Goal: Task Accomplishment & Management: Complete application form

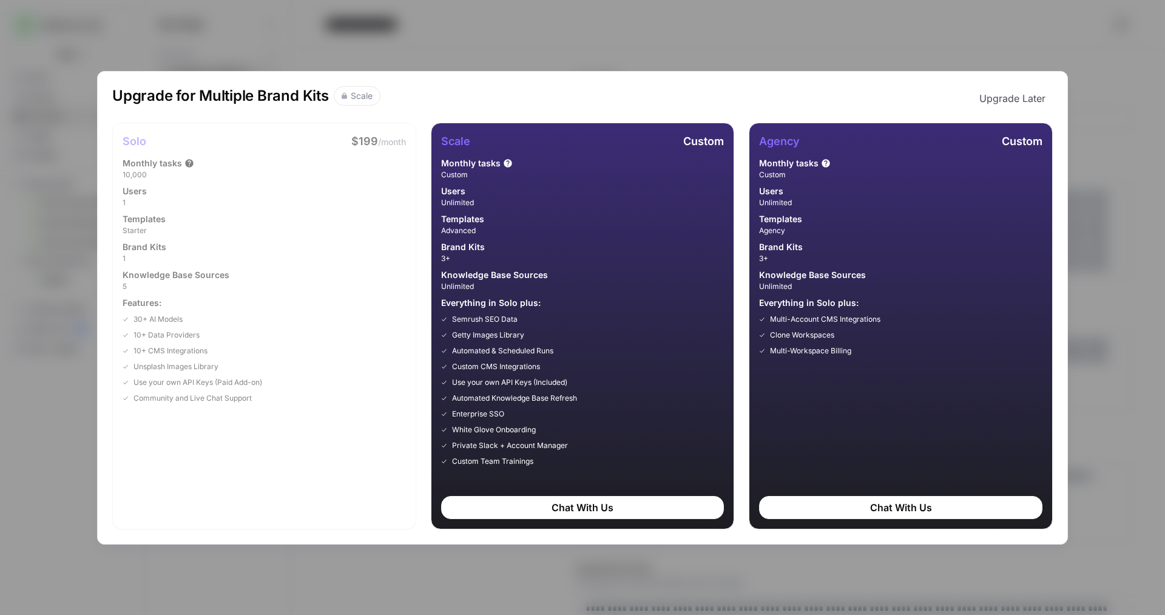
click at [463, 39] on div "Upgrade for Multiple Brand Kits Scale Upgrade Later Solo $199 /month Monthly ta…" at bounding box center [582, 307] width 1165 height 615
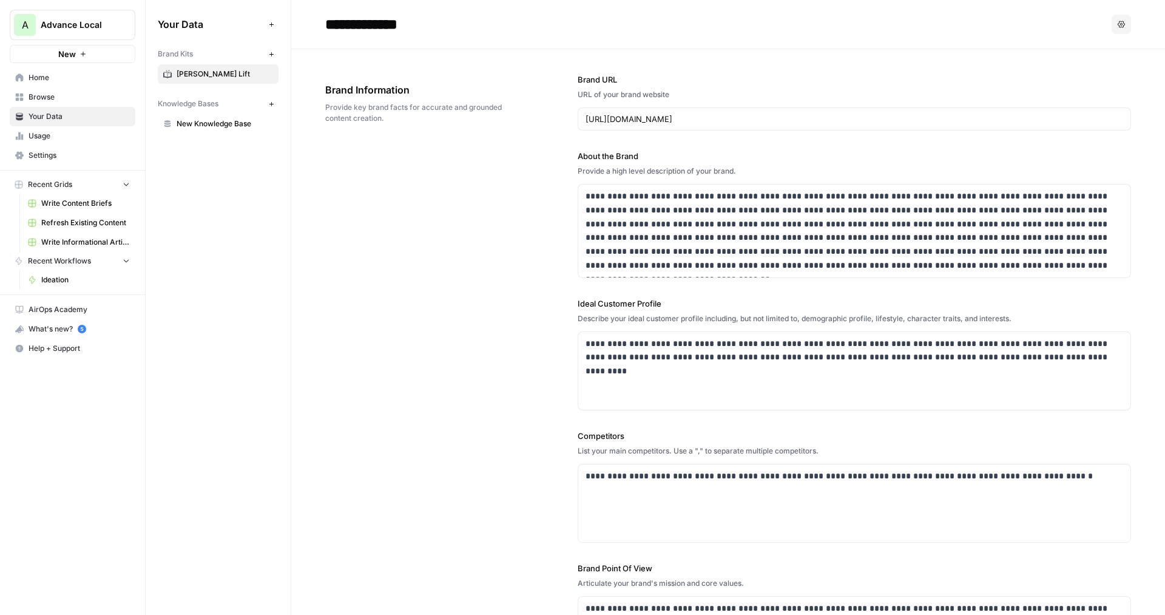
click at [81, 26] on span "Advance Local" at bounding box center [77, 25] width 73 height 12
click at [62, 133] on span "Log Out" at bounding box center [114, 136] width 166 height 12
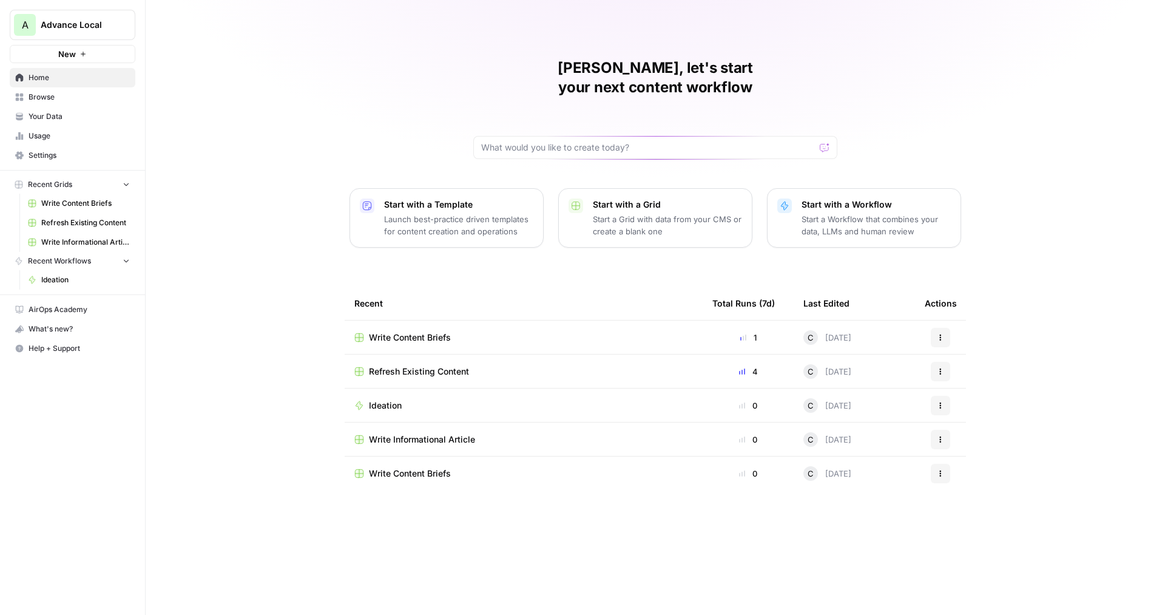
click at [70, 113] on span "Your Data" at bounding box center [79, 116] width 101 height 11
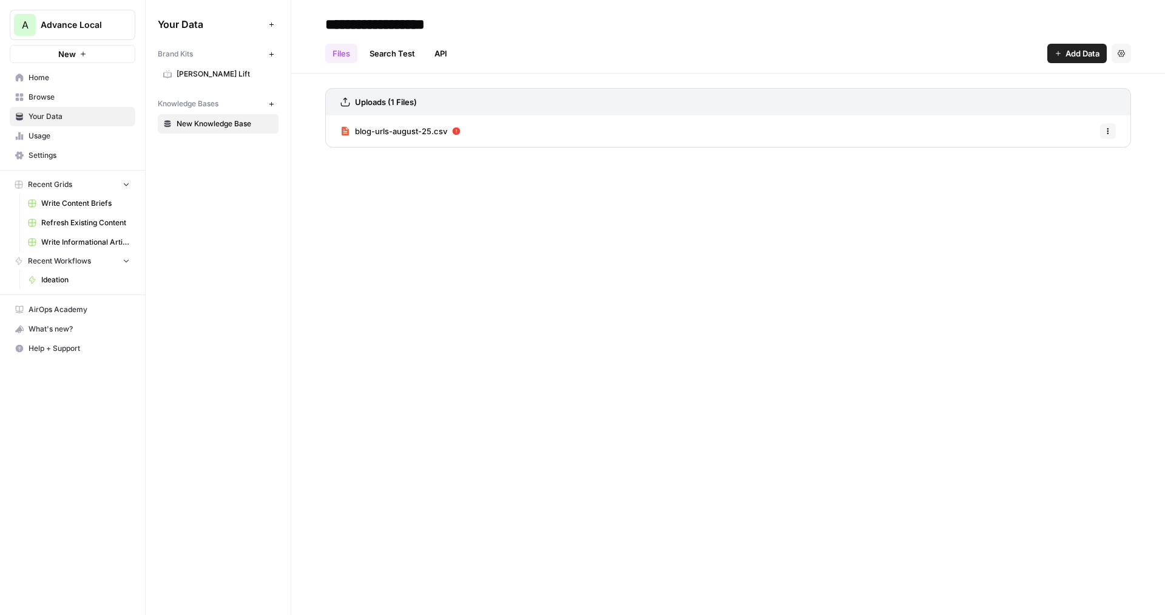
click at [273, 54] on icon "button" at bounding box center [271, 54] width 7 height 7
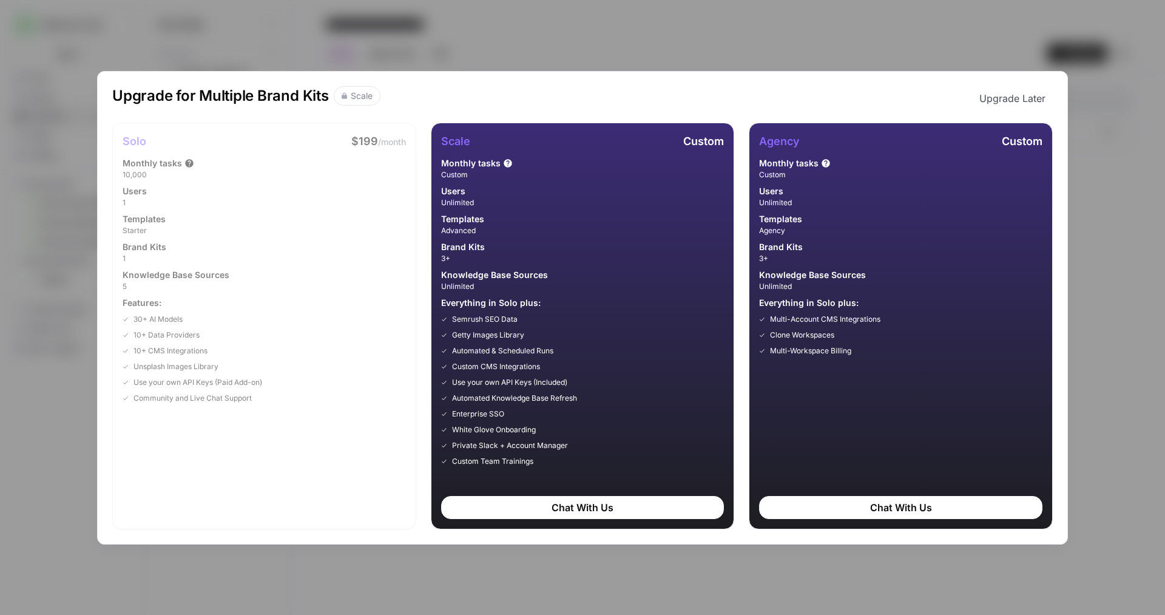
click at [631, 55] on div "Upgrade for Multiple Brand Kits Scale Upgrade Later Solo $199 /month Monthly ta…" at bounding box center [582, 307] width 1165 height 615
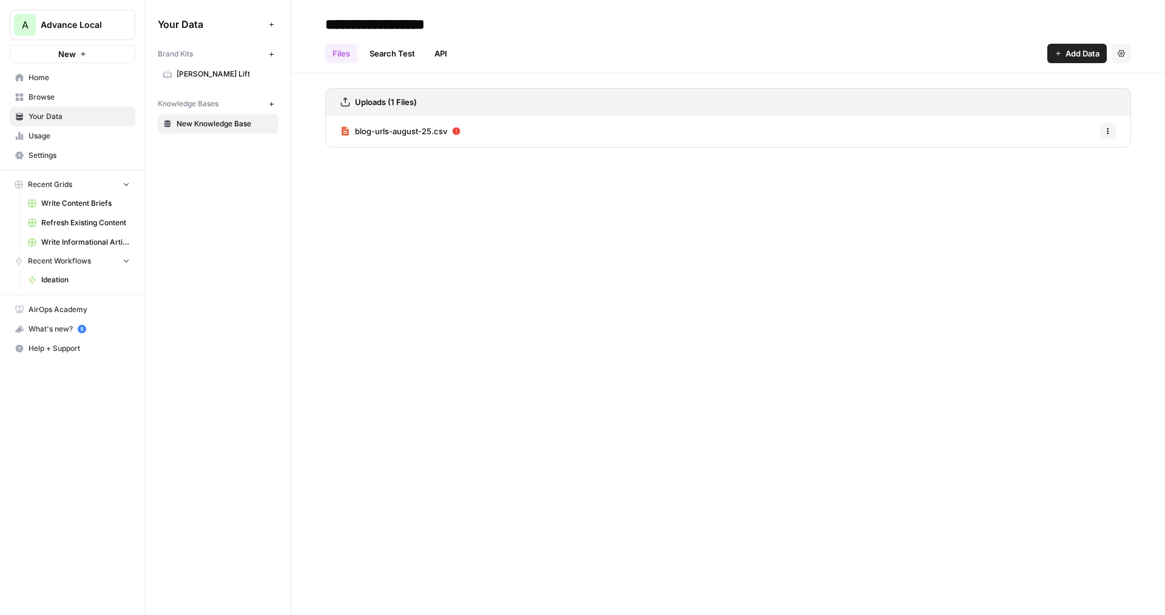
click at [270, 53] on icon "button" at bounding box center [271, 54] width 7 height 7
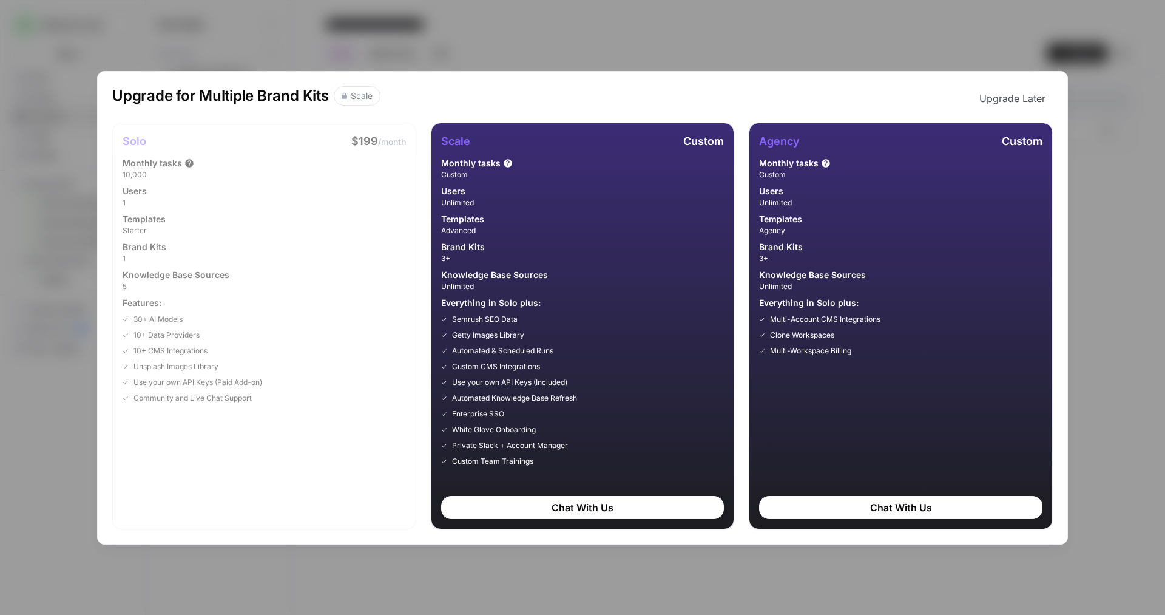
click at [537, 50] on div "Upgrade for Multiple Brand Kits Scale Upgrade Later Solo $199 /month Monthly ta…" at bounding box center [582, 307] width 1165 height 615
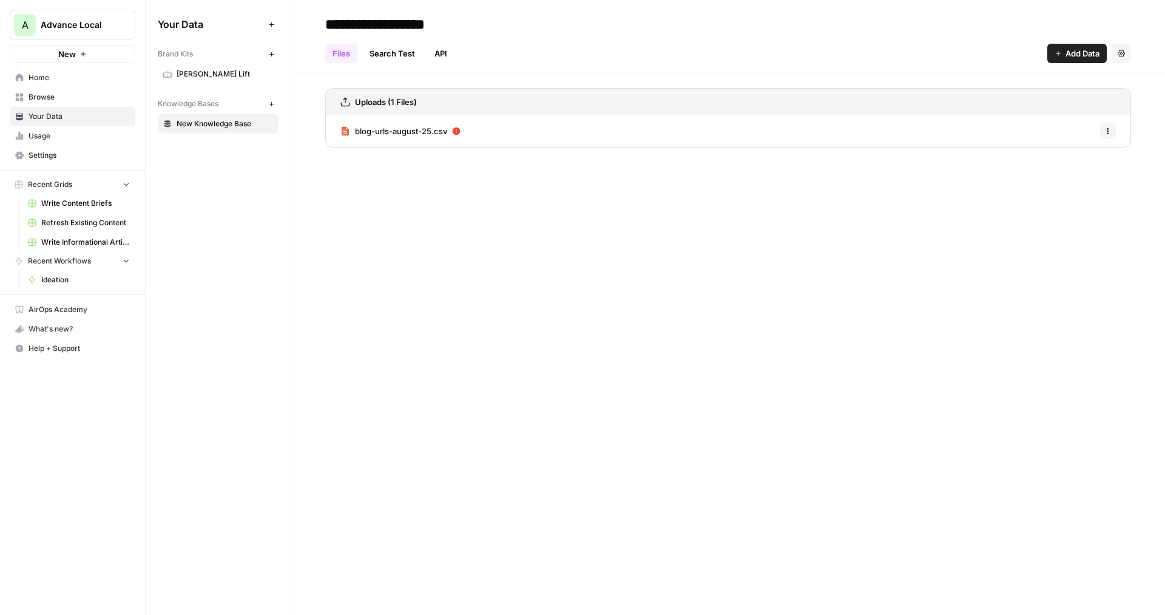
click at [275, 55] on button "New" at bounding box center [271, 54] width 15 height 15
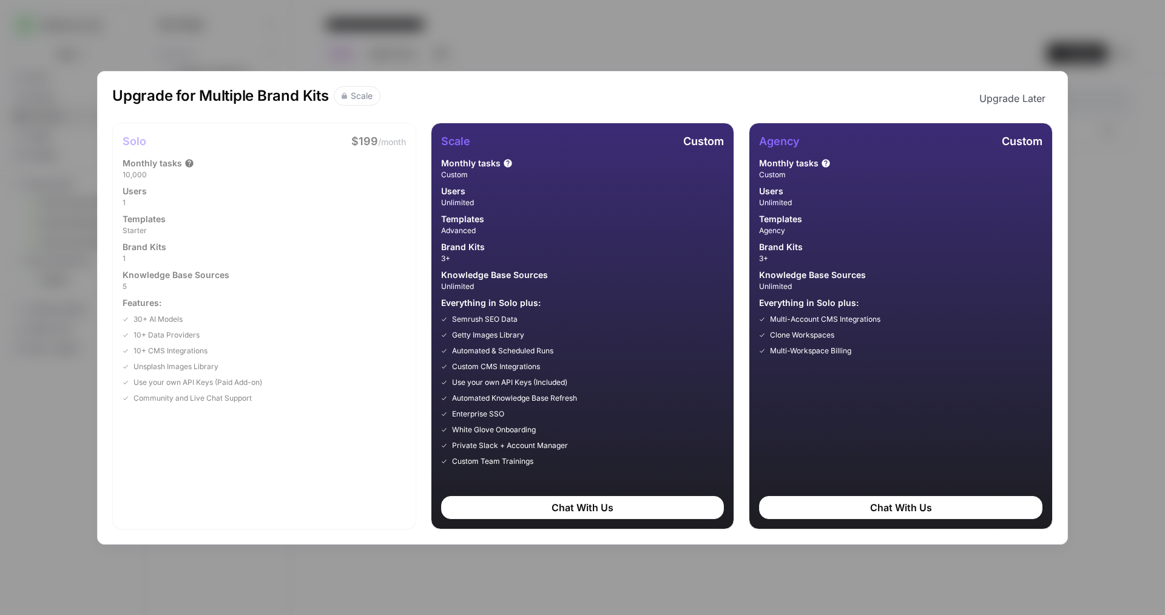
click at [434, 59] on div "Upgrade for Multiple Brand Kits Scale Upgrade Later Solo $199 /month Monthly ta…" at bounding box center [582, 307] width 1165 height 615
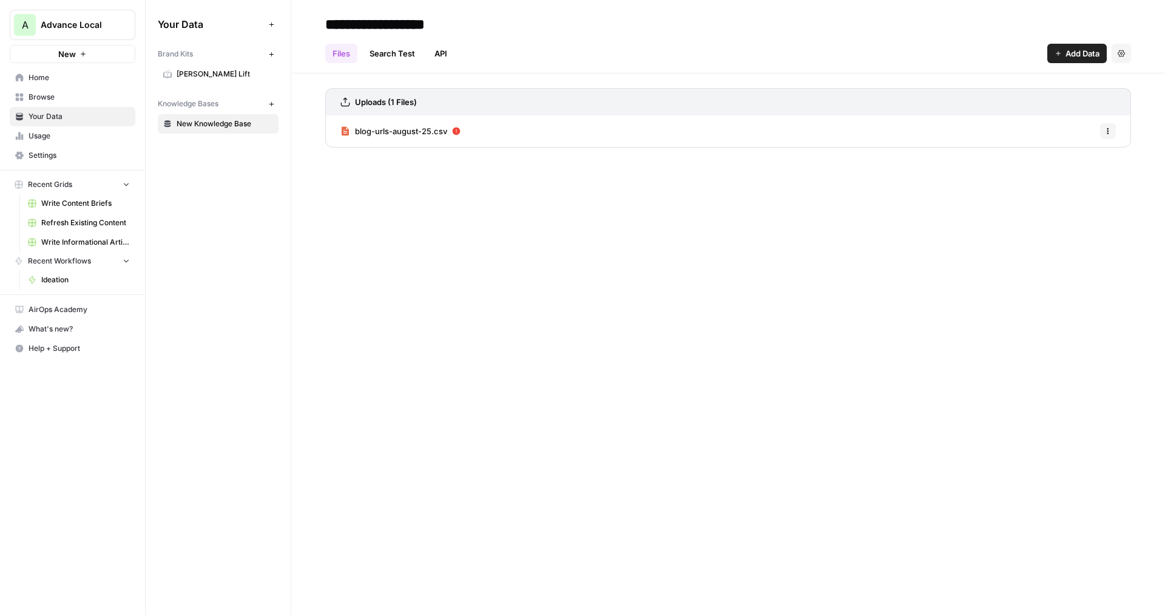
click at [271, 25] on icon "button" at bounding box center [271, 24] width 7 height 7
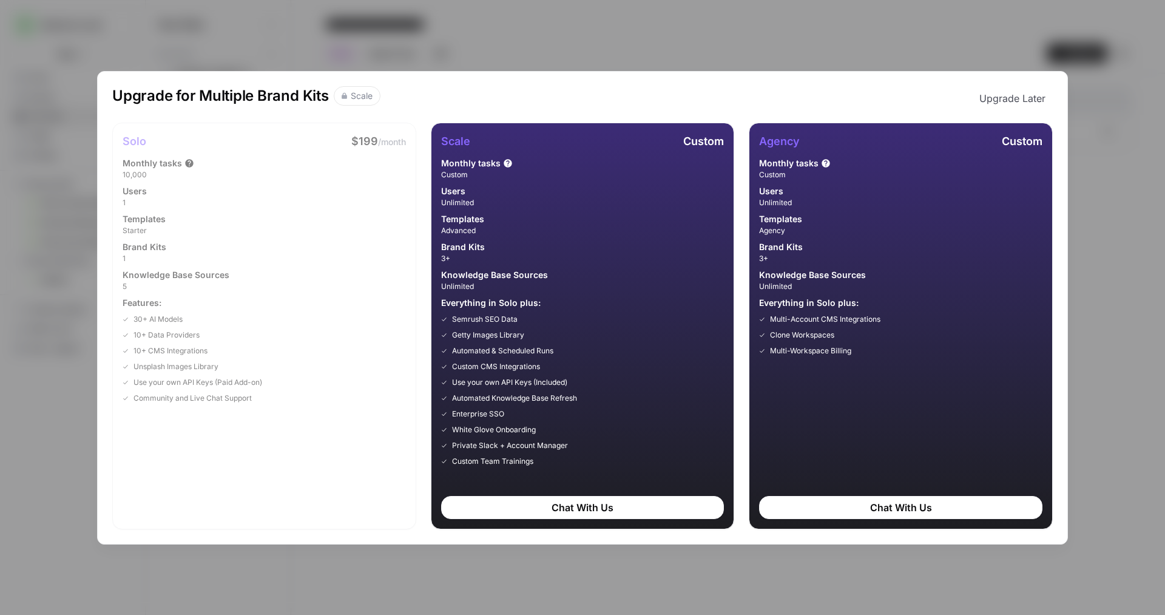
click at [331, 39] on div "Upgrade for Multiple Brand Kits Scale Upgrade Later Solo $199 /month Monthly ta…" at bounding box center [582, 307] width 1165 height 615
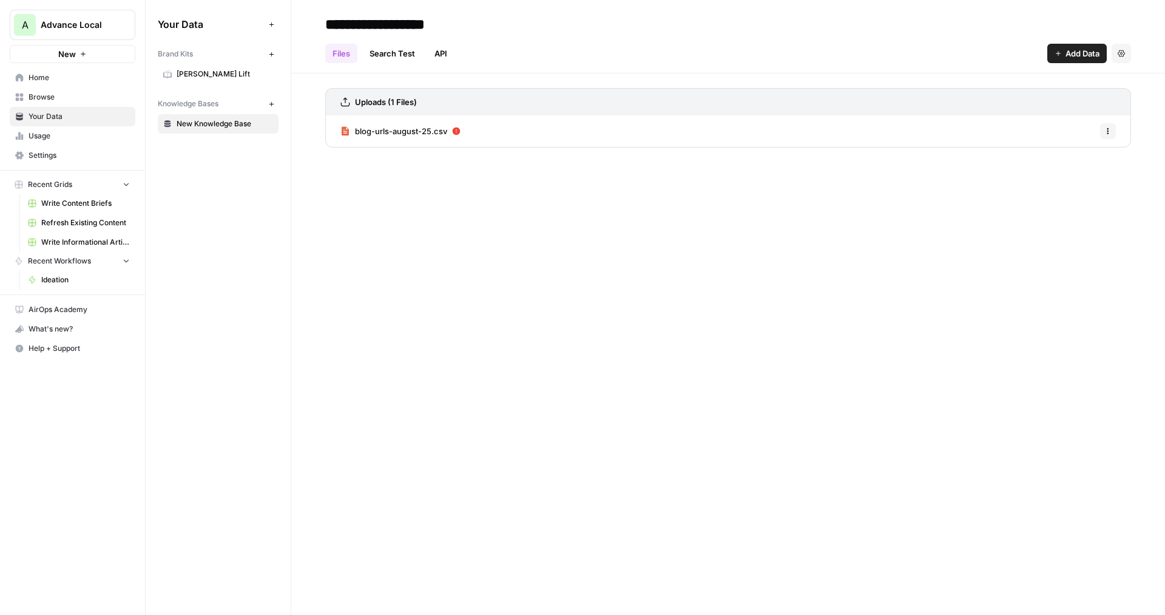
click at [29, 100] on span "Browse" at bounding box center [79, 97] width 101 height 11
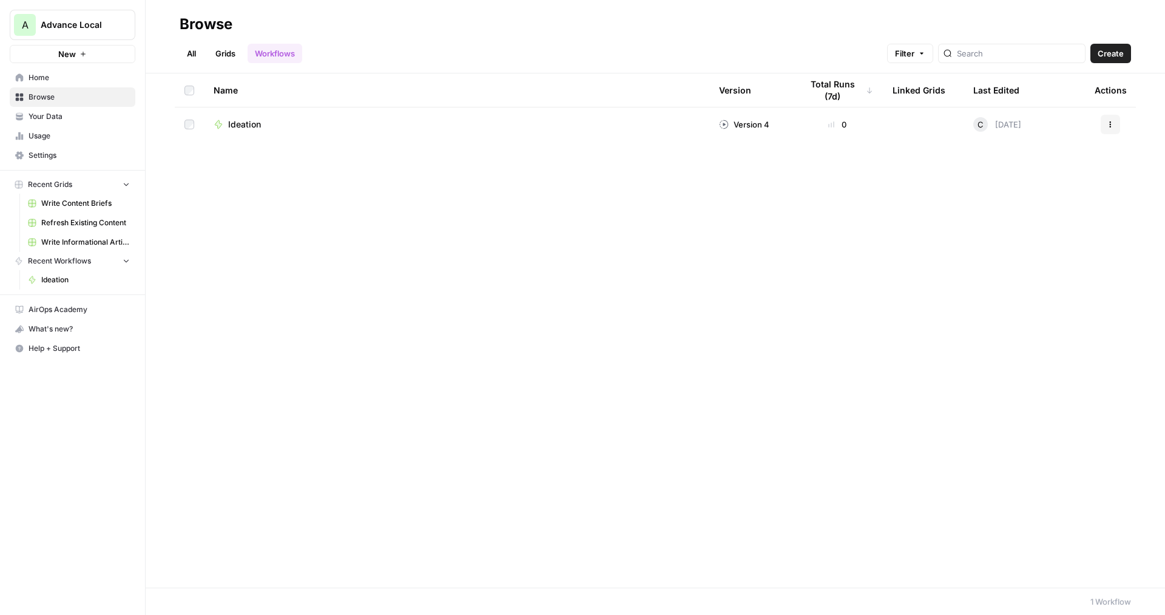
click at [79, 25] on span "Advance Local" at bounding box center [77, 25] width 73 height 12
click at [77, 116] on span "Create Workspace" at bounding box center [114, 119] width 166 height 12
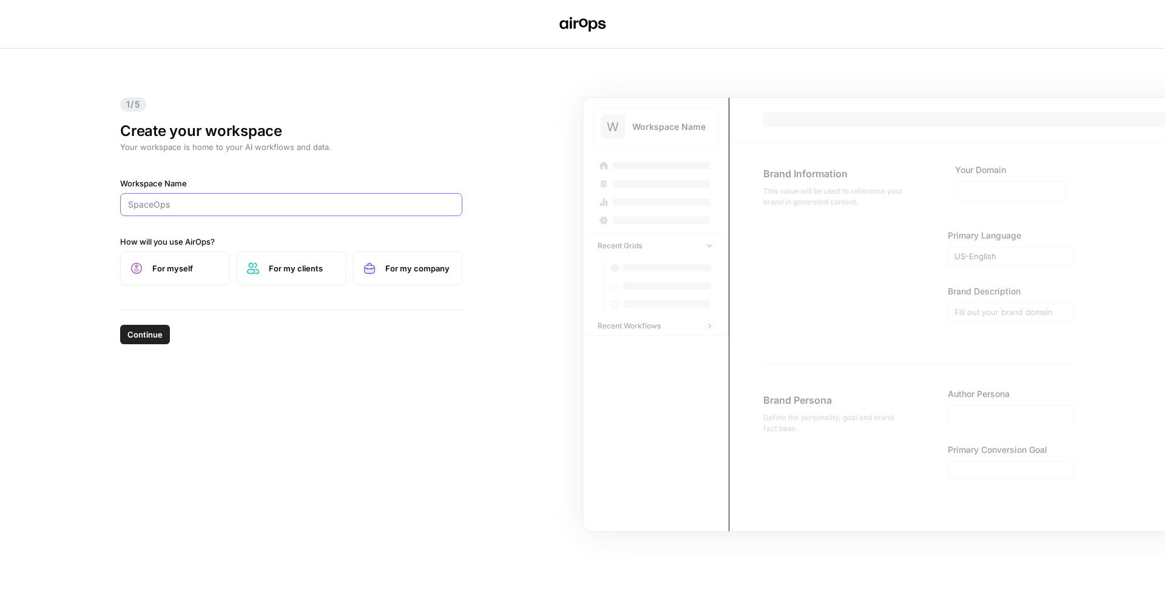
click at [170, 202] on input "Workspace Name" at bounding box center [291, 204] width 326 height 12
type input "F"
type input "FREQUENCY27"
click at [146, 332] on span "Continue" at bounding box center [144, 334] width 35 height 12
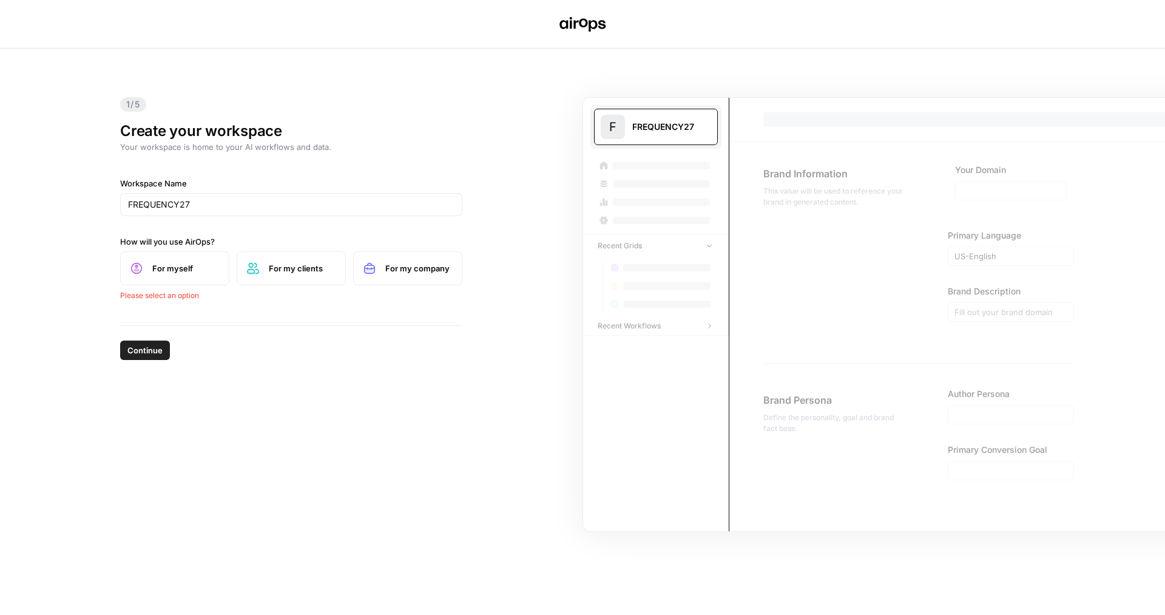
click at [374, 267] on icon at bounding box center [370, 268] width 10 height 10
click at [129, 340] on button "Continue" at bounding box center [145, 334] width 50 height 19
